Goal: Task Accomplishment & Management: Manage account settings

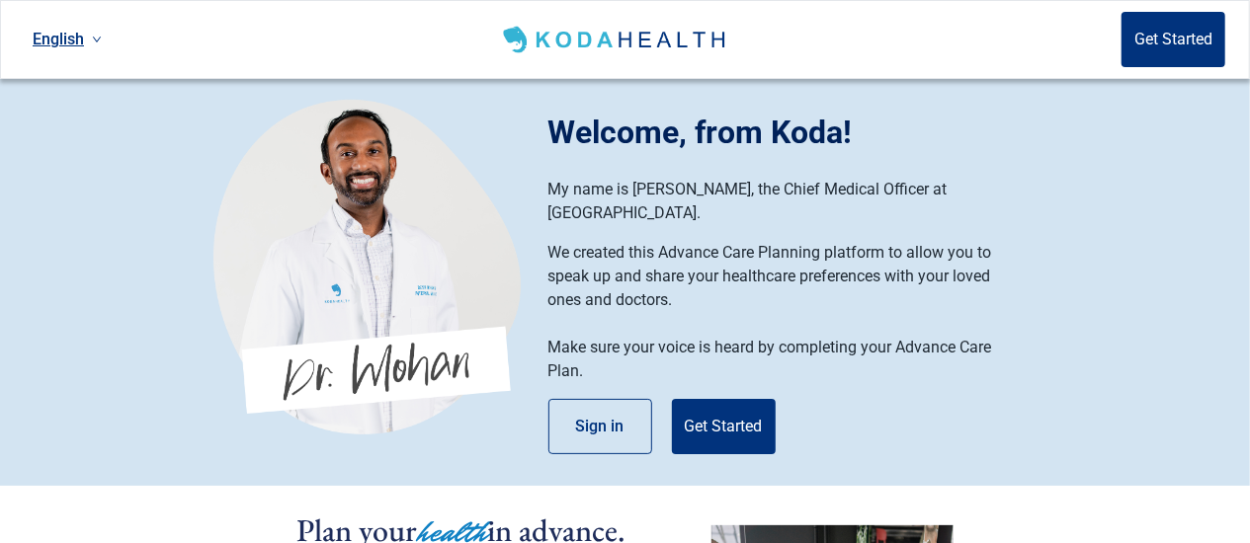
click at [609, 370] on div "Welcome, from Koda! My name is [PERSON_NAME], the Chief Medical Officer at [GEO…" at bounding box center [792, 282] width 489 height 346
click at [607, 399] on button "Sign in" at bounding box center [600, 426] width 104 height 55
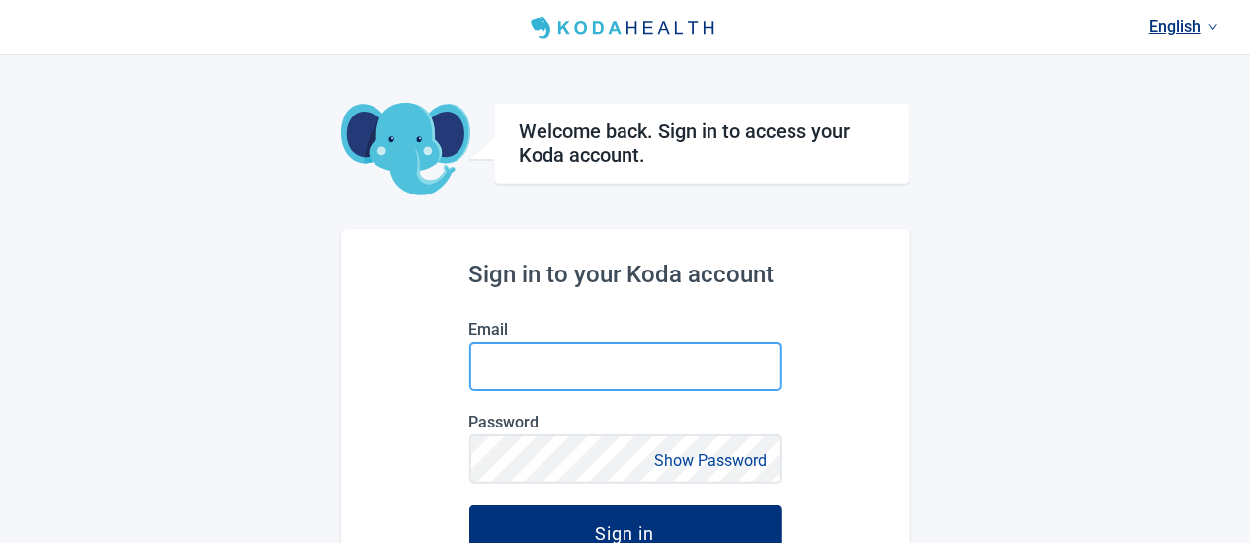
click at [538, 378] on input "Email" at bounding box center [625, 366] width 312 height 49
type input "[EMAIL_ADDRESS][DOMAIN_NAME]"
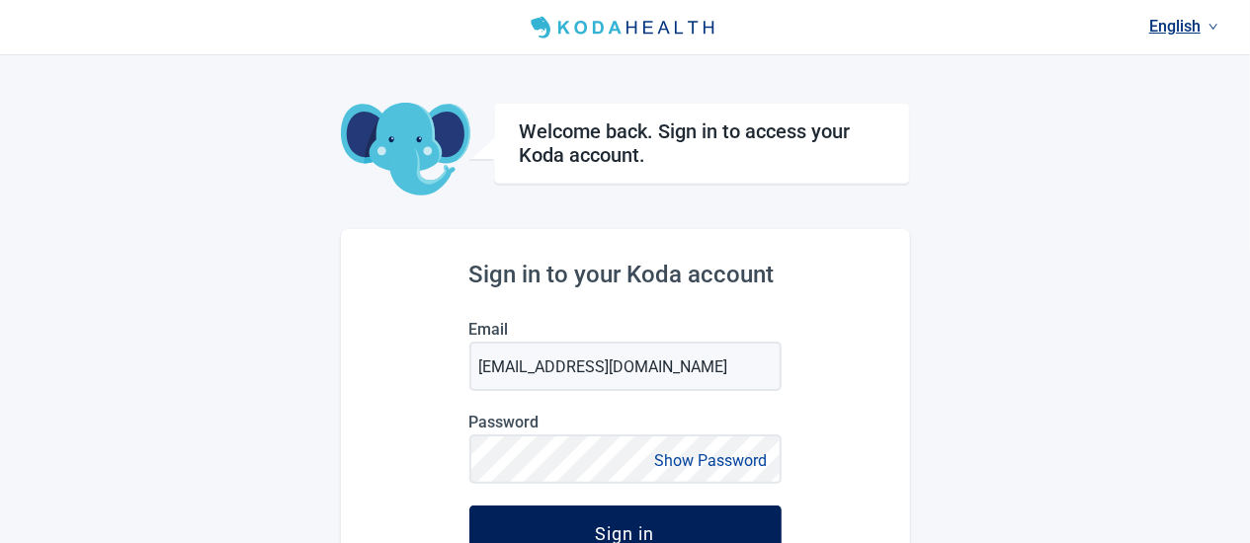
click at [652, 526] on div "Sign in" at bounding box center [625, 534] width 59 height 20
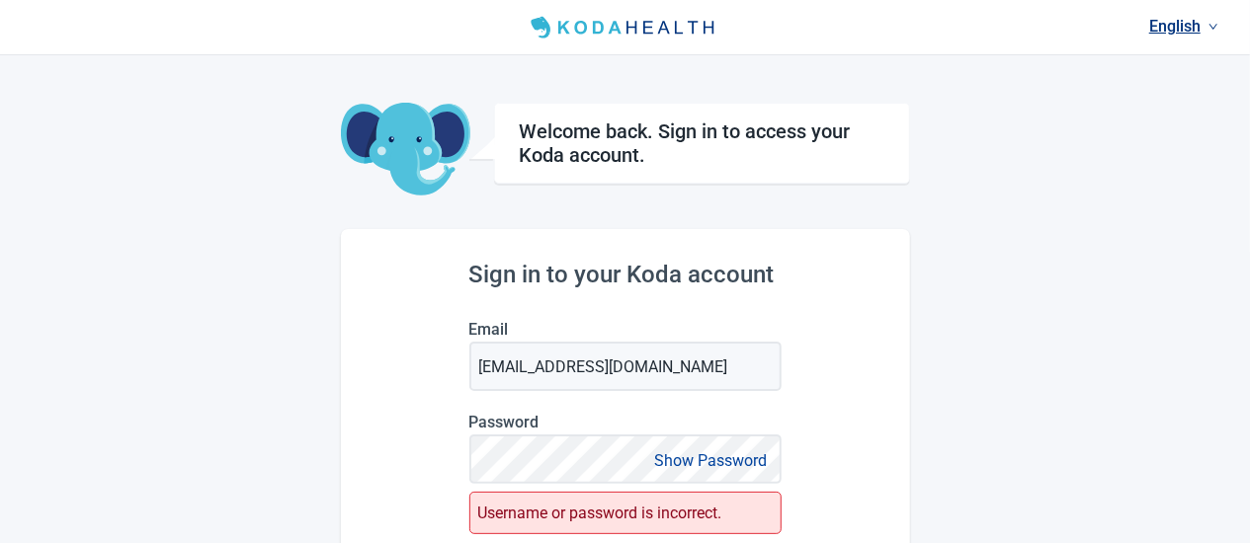
click at [712, 460] on button "Show Password" at bounding box center [711, 460] width 124 height 27
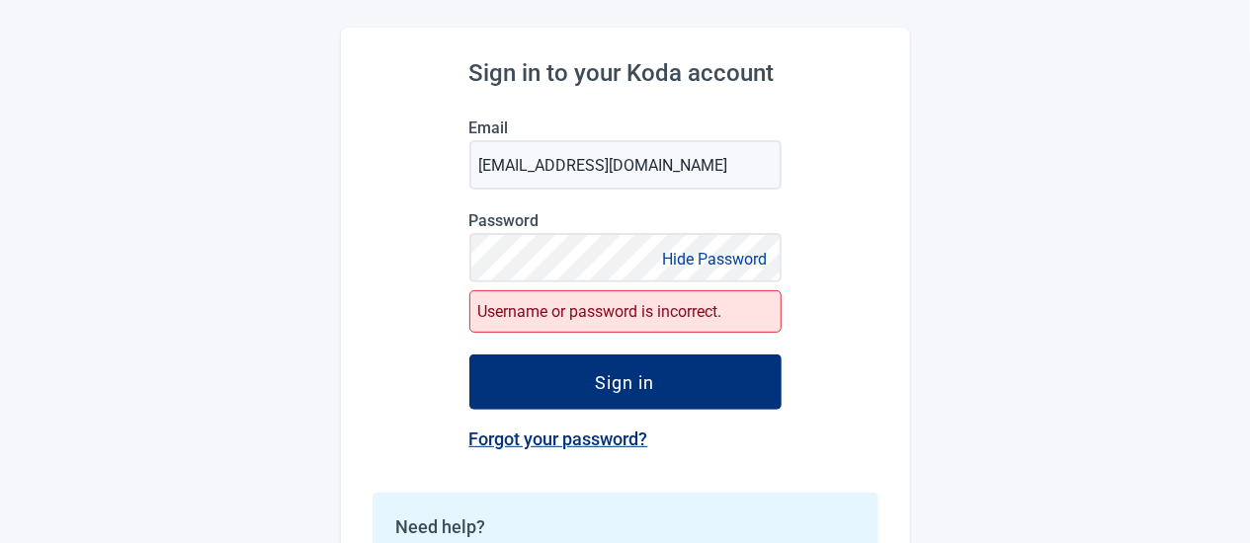
scroll to position [205, 0]
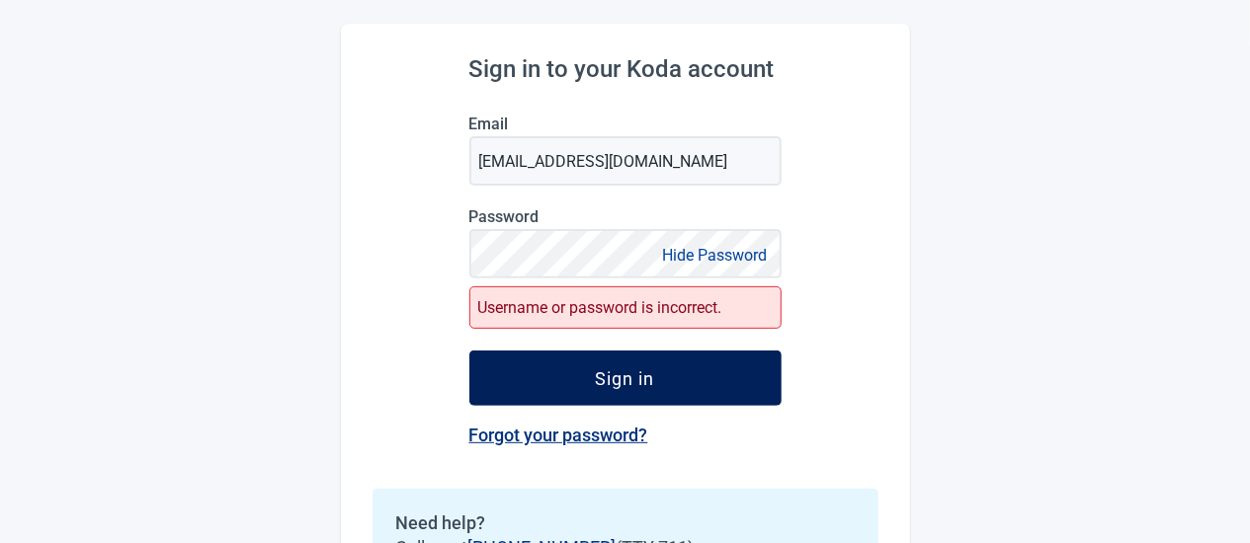
click at [648, 386] on div "Sign in" at bounding box center [625, 378] width 59 height 20
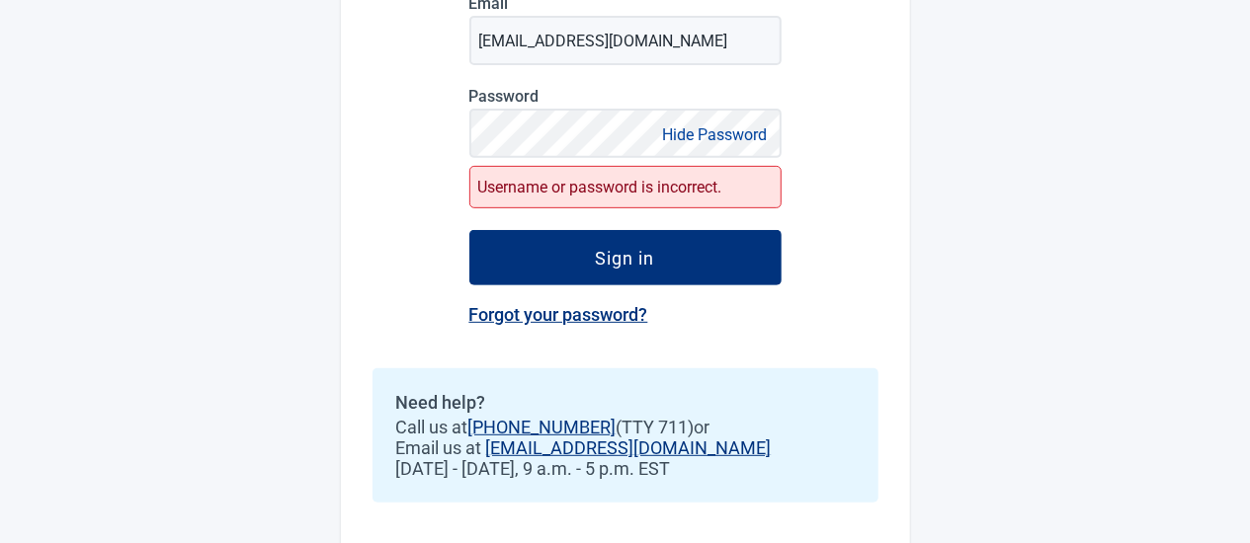
scroll to position [338, 0]
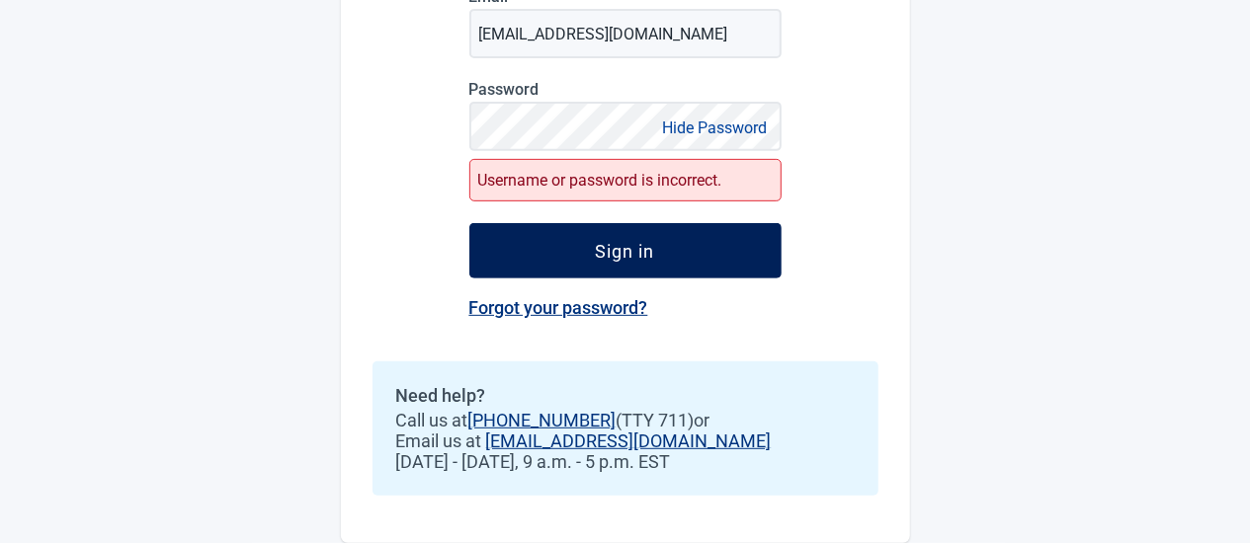
click at [622, 258] on button "Sign in" at bounding box center [625, 250] width 312 height 55
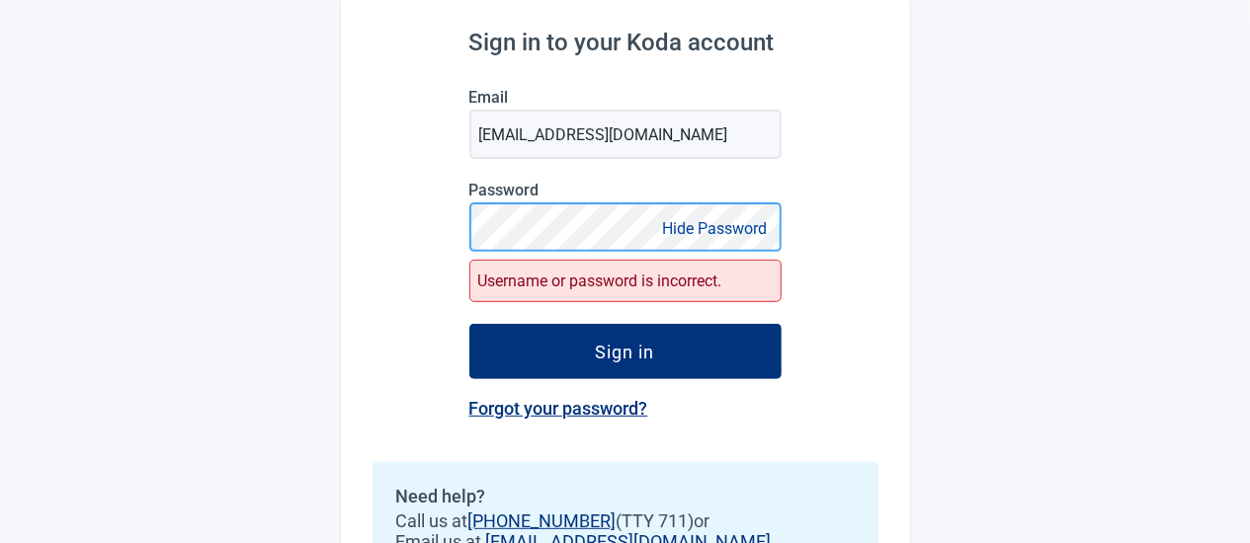
scroll to position [0, 0]
